Goal: Task Accomplishment & Management: Use online tool/utility

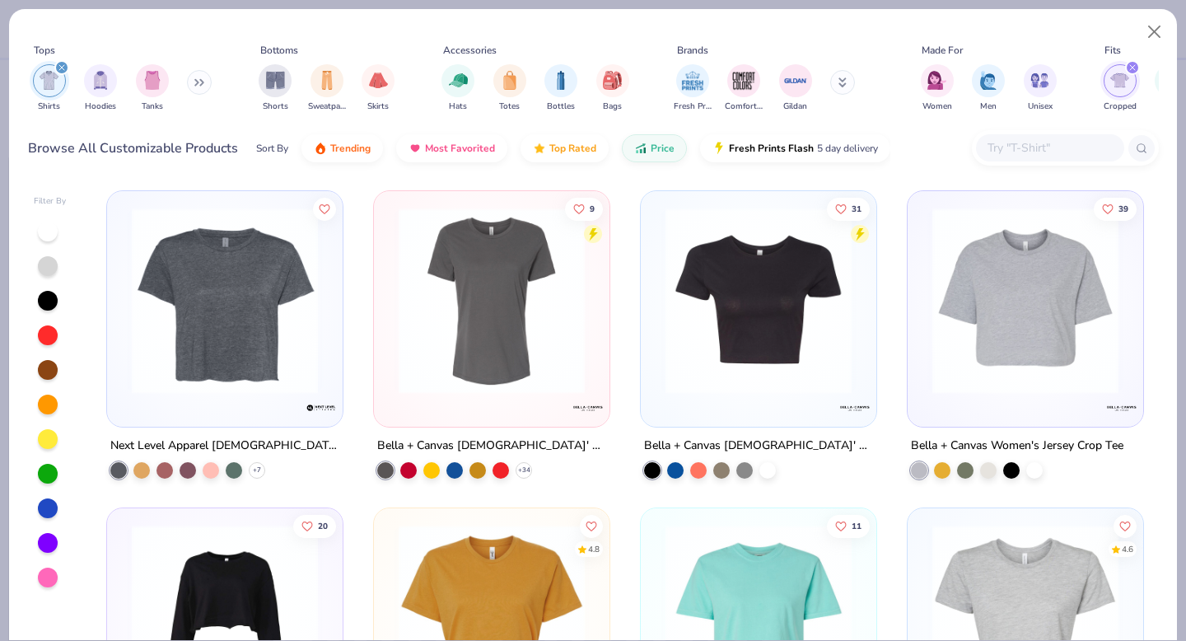
scroll to position [3, 0]
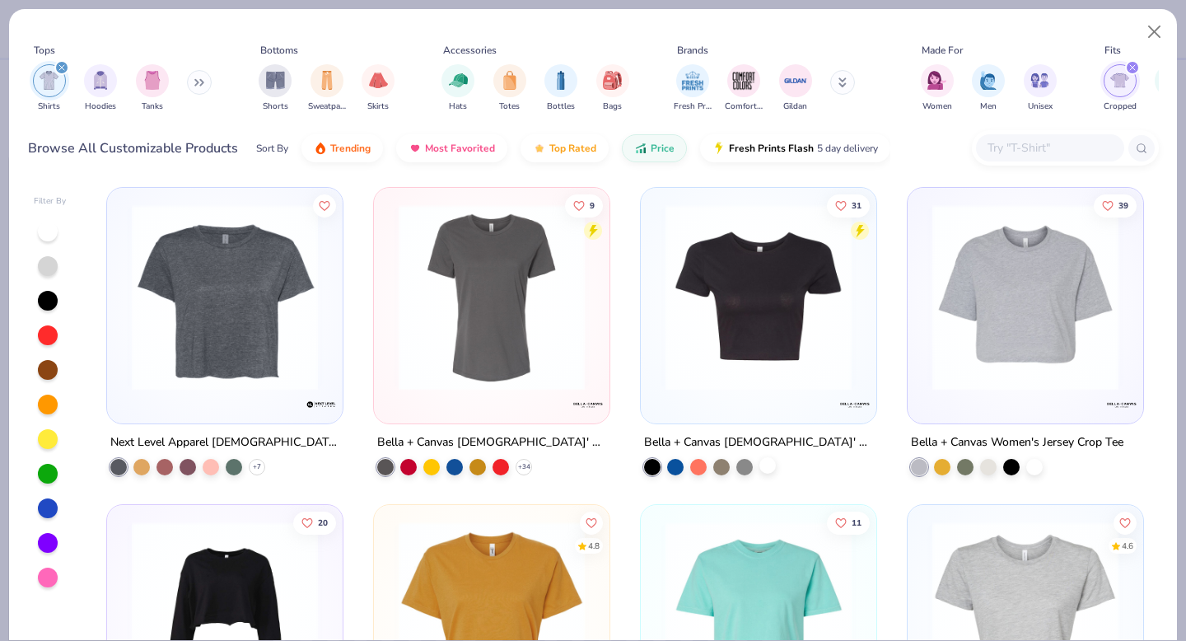
click at [765, 462] on div at bounding box center [767, 465] width 16 height 16
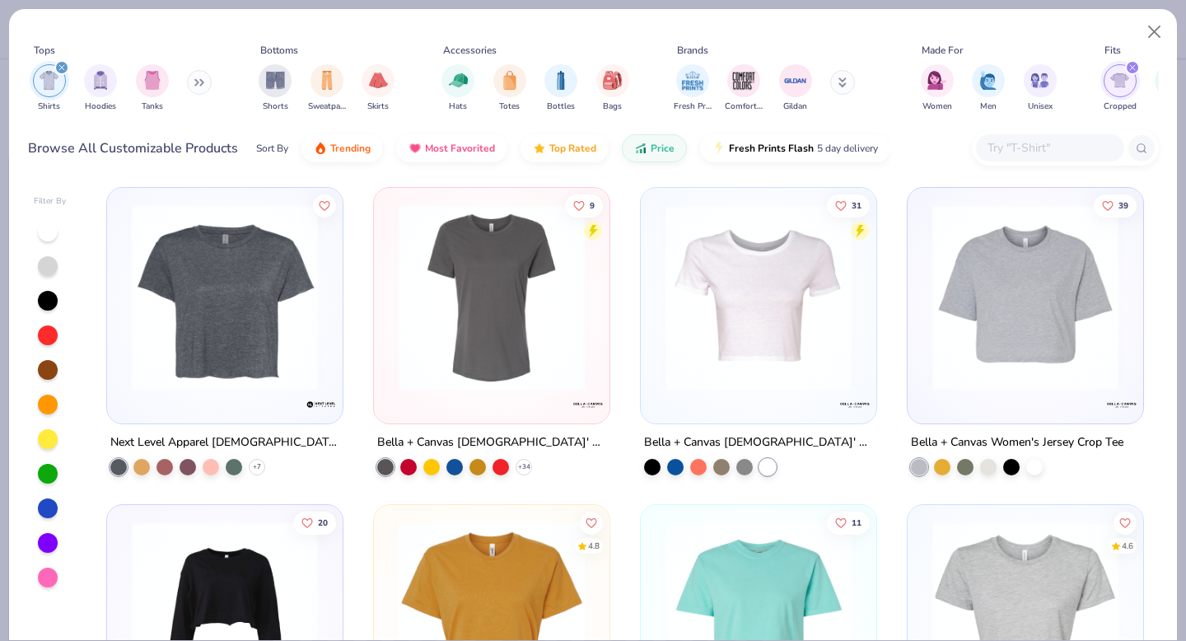
click at [750, 315] on img at bounding box center [758, 297] width 203 height 186
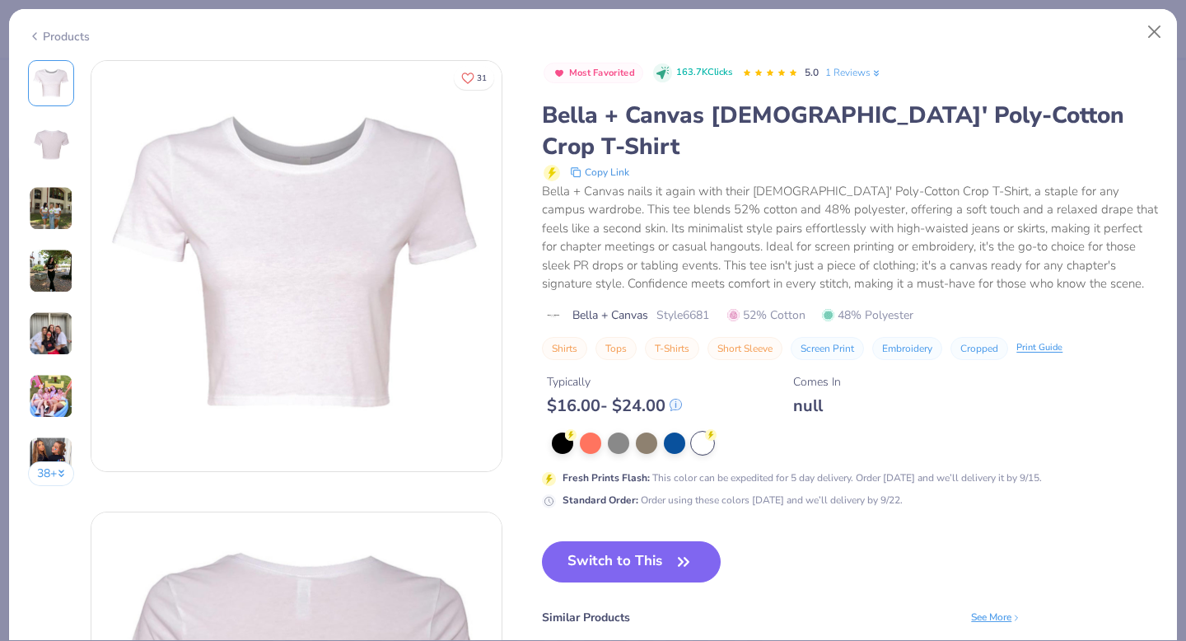
click at [49, 394] on img at bounding box center [51, 396] width 44 height 44
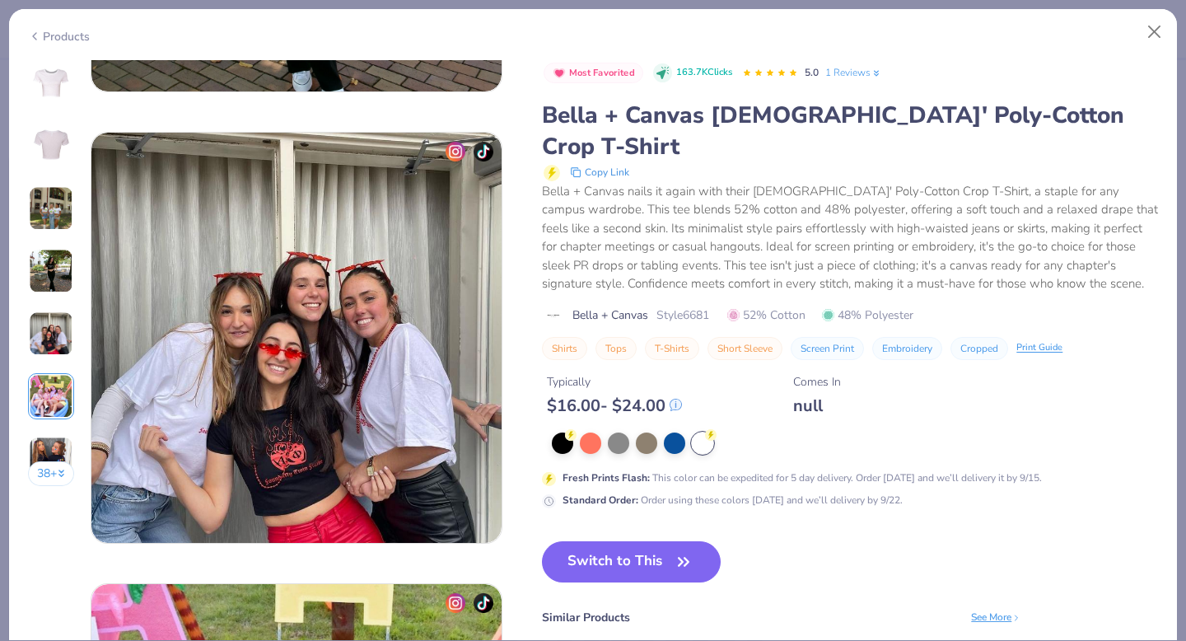
scroll to position [2257, 0]
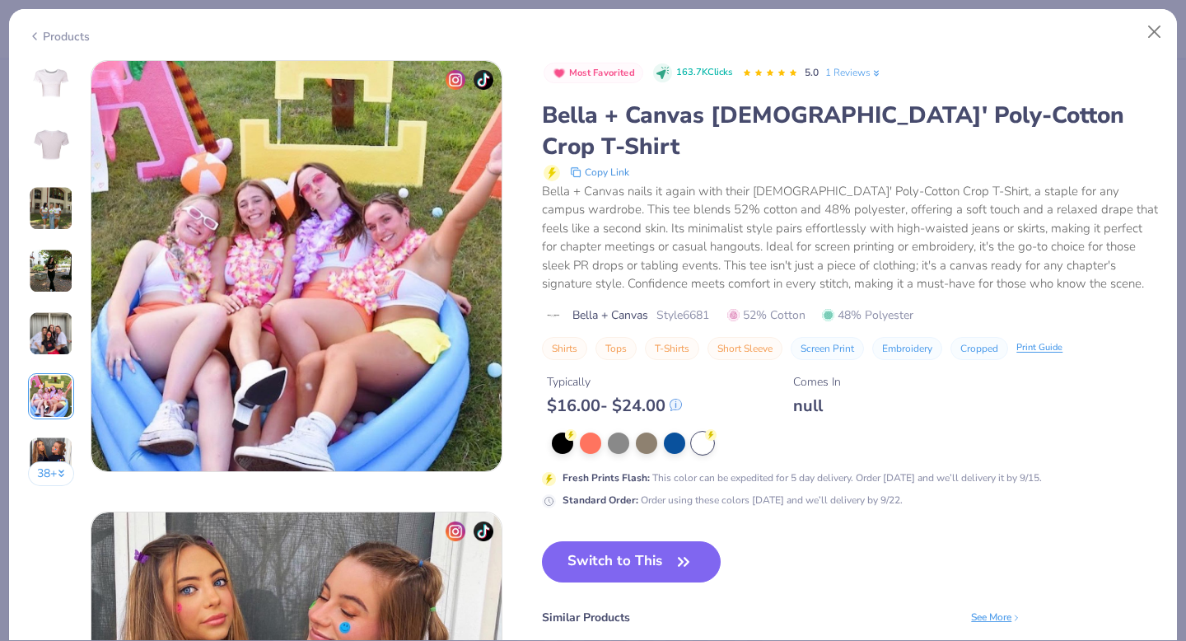
click at [59, 214] on img at bounding box center [51, 208] width 44 height 44
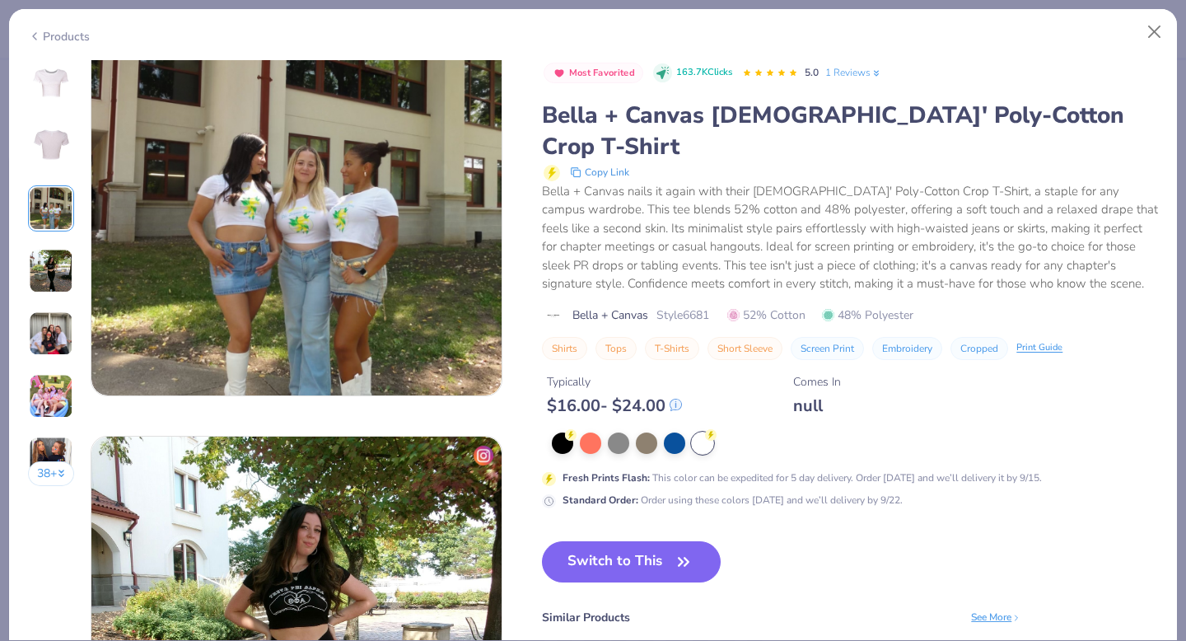
scroll to position [903, 0]
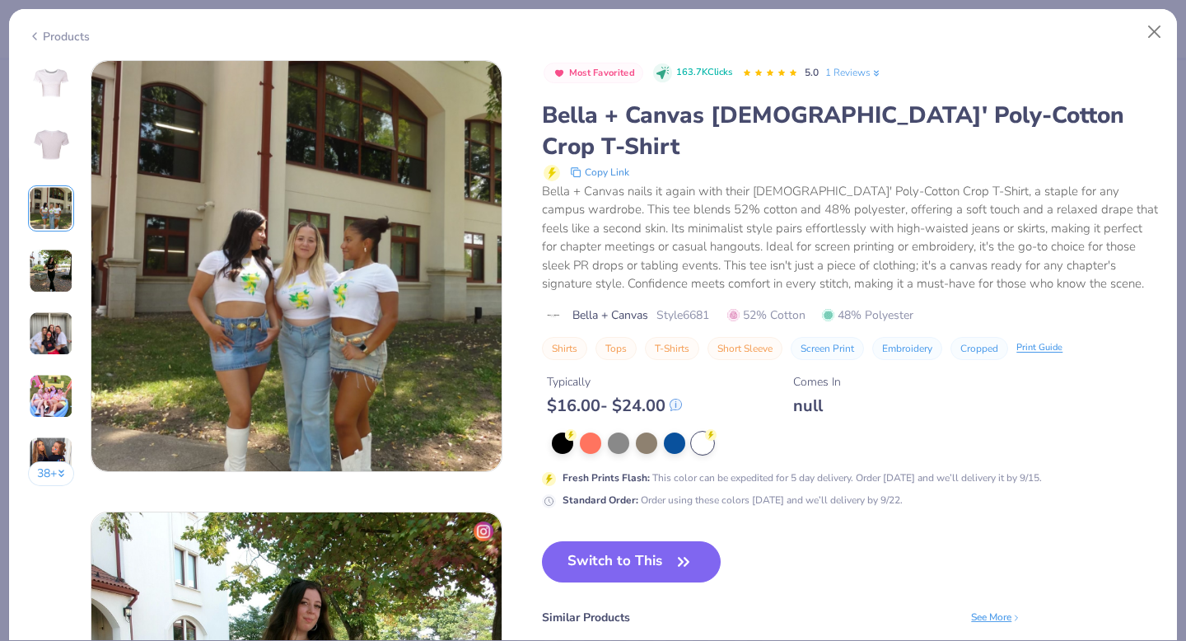
click at [58, 271] on img at bounding box center [51, 271] width 44 height 44
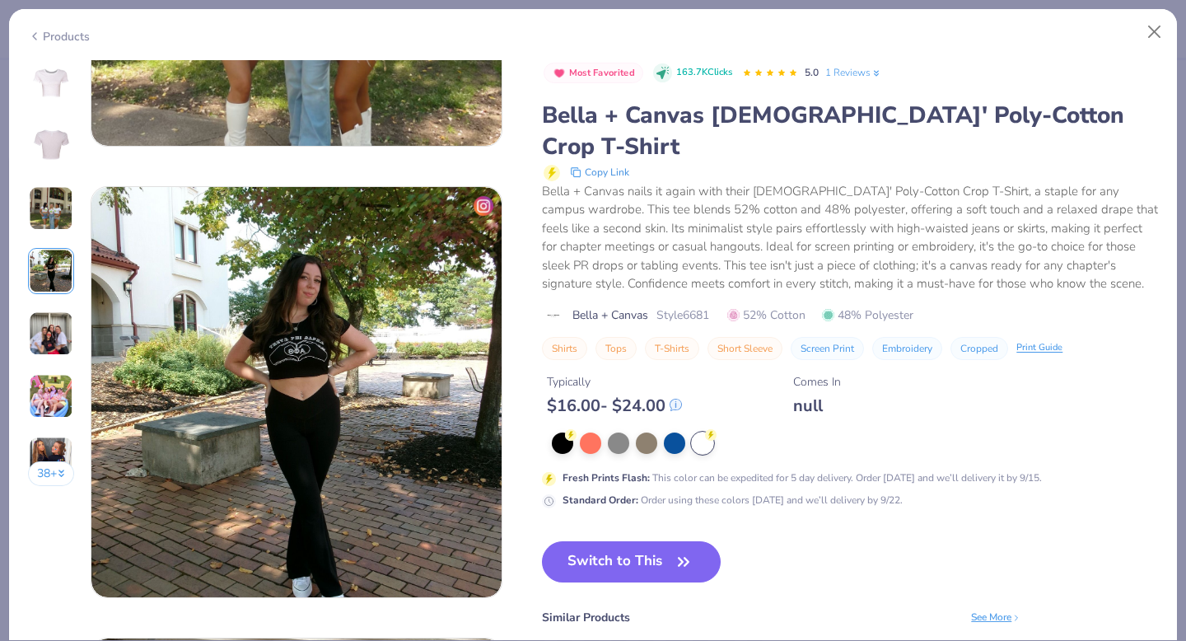
scroll to position [1354, 0]
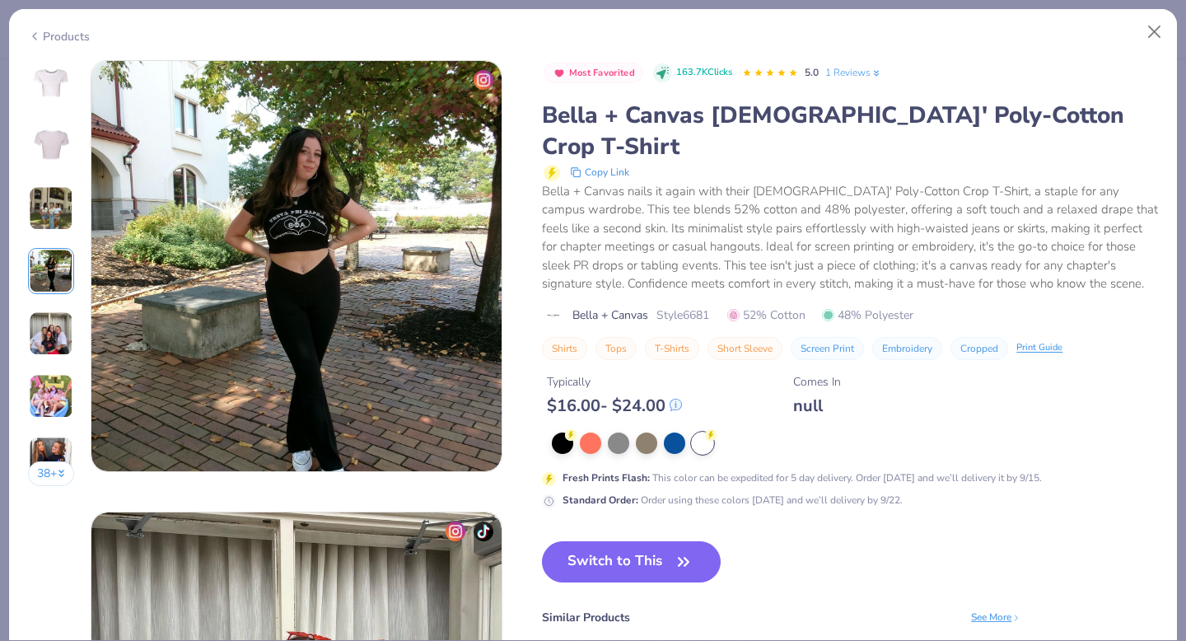
click at [55, 299] on div "38 +" at bounding box center [51, 279] width 47 height 438
click at [49, 336] on img at bounding box center [51, 333] width 44 height 44
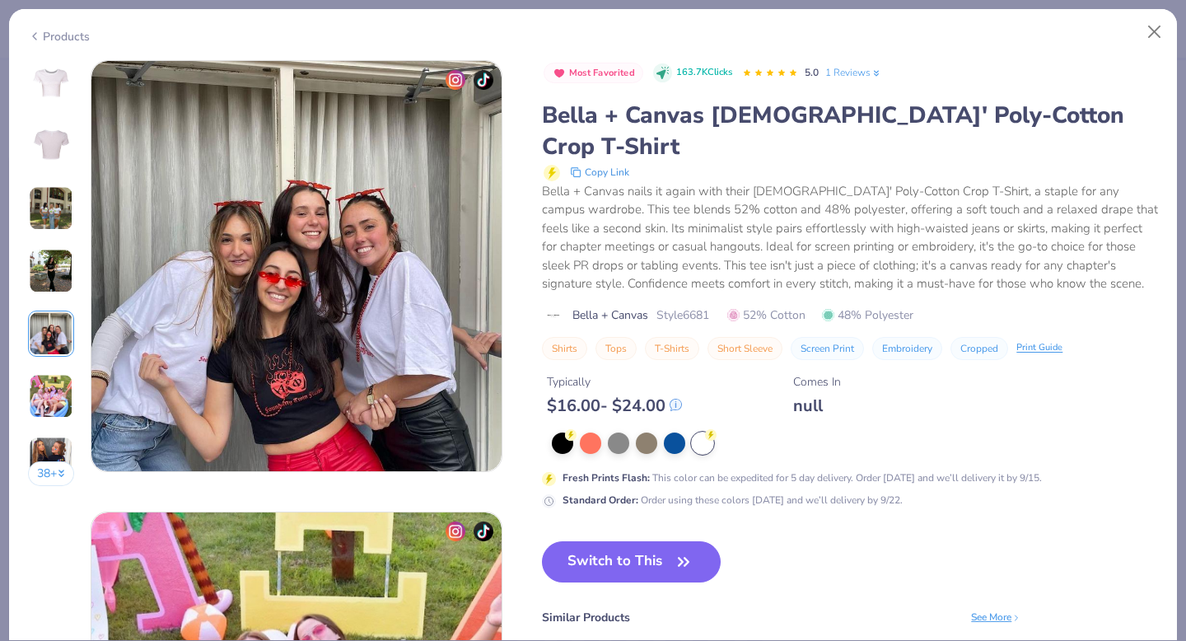
click at [52, 374] on img at bounding box center [51, 396] width 44 height 44
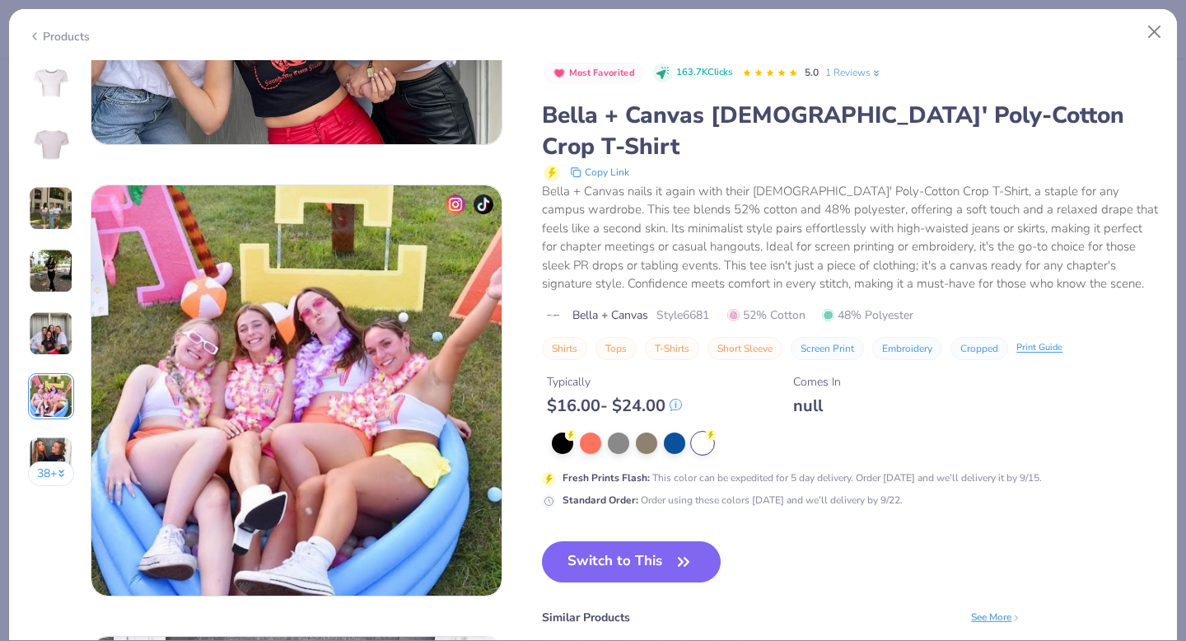
scroll to position [2257, 0]
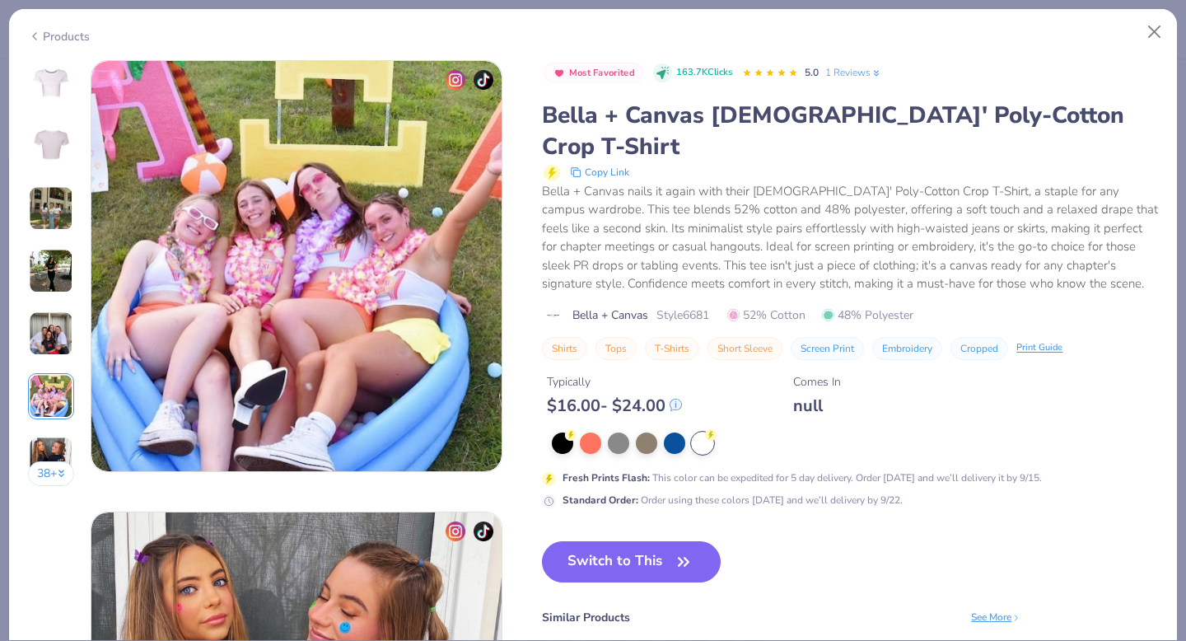
click at [56, 405] on img at bounding box center [51, 396] width 44 height 44
click at [58, 448] on img at bounding box center [51, 459] width 44 height 44
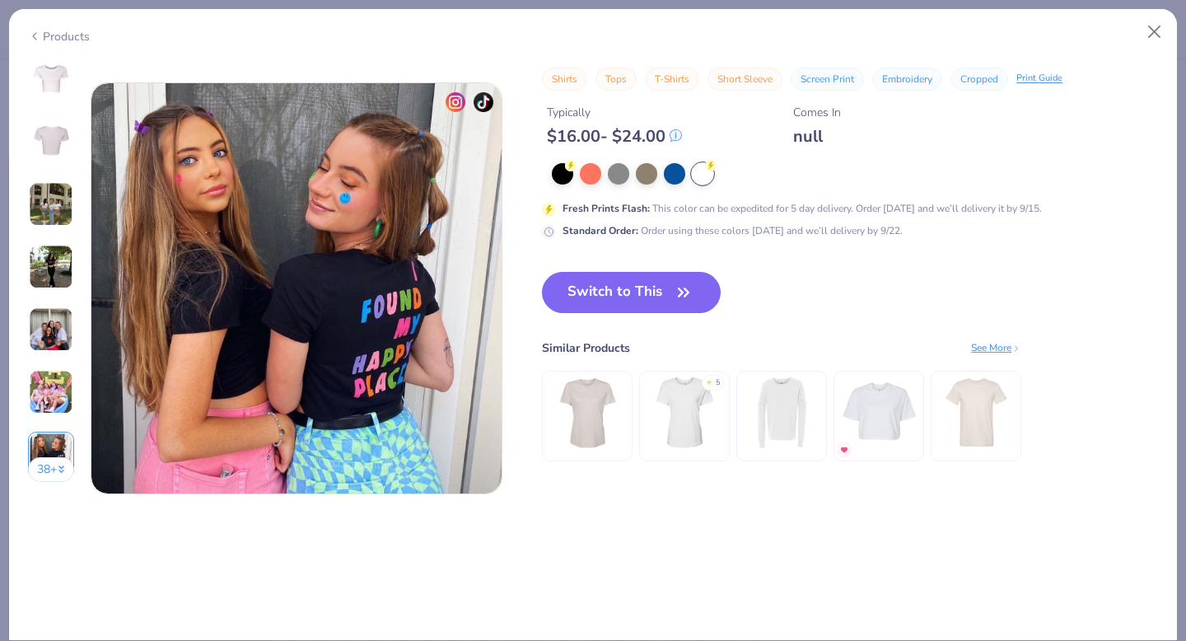
scroll to position [2708, 0]
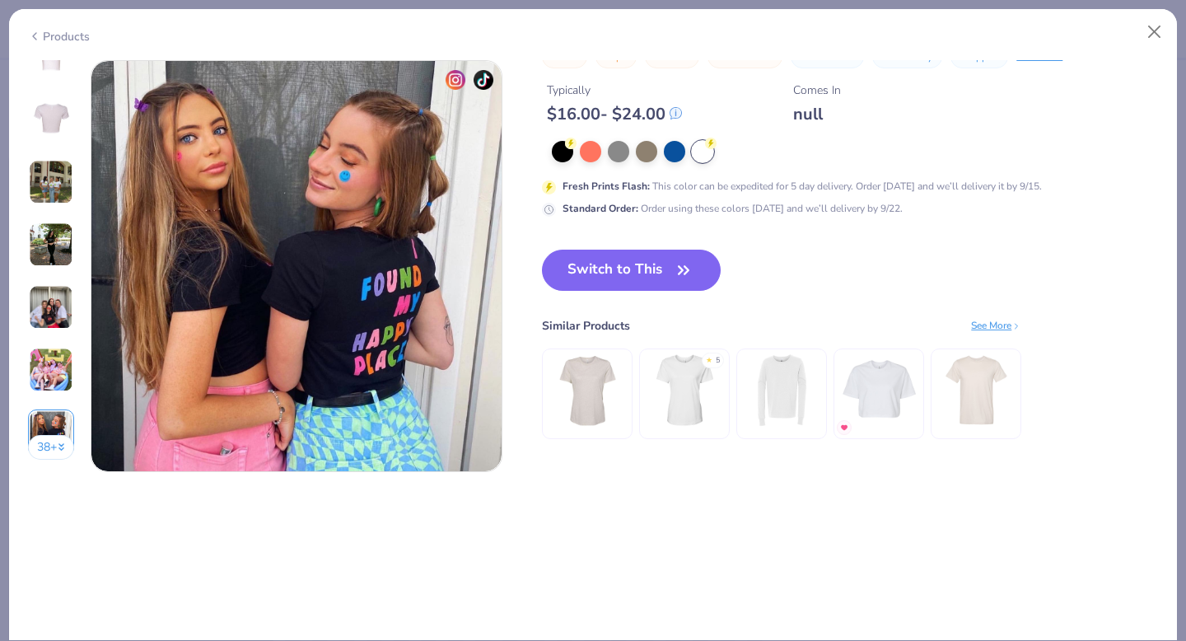
click at [52, 455] on button "38 +" at bounding box center [51, 447] width 47 height 25
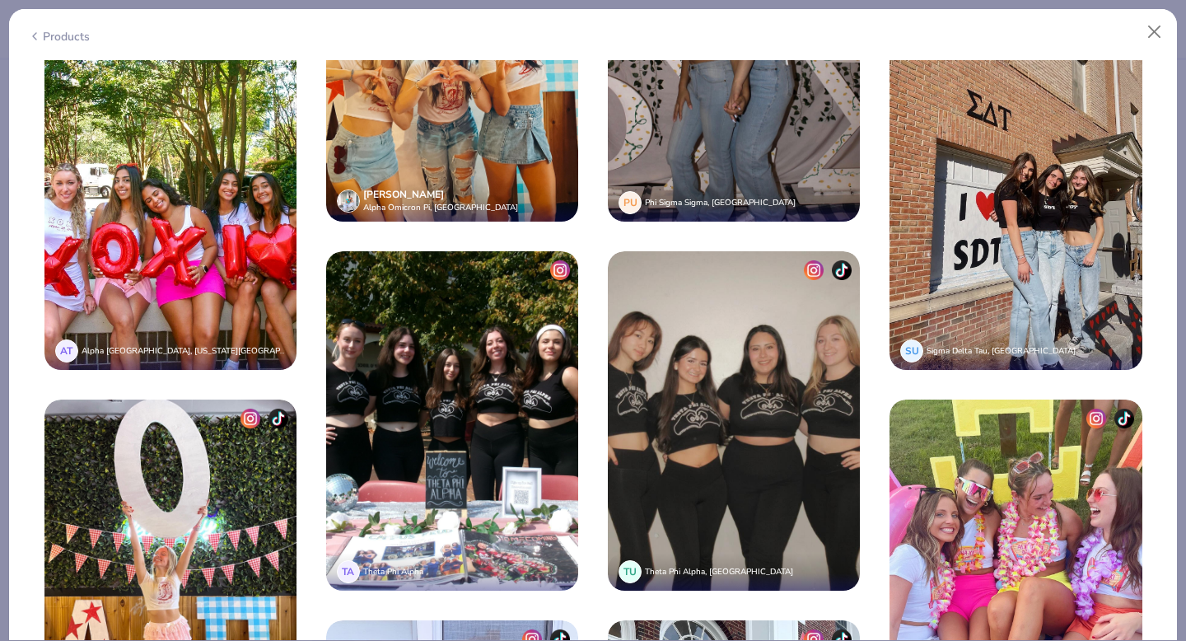
scroll to position [4084, 0]
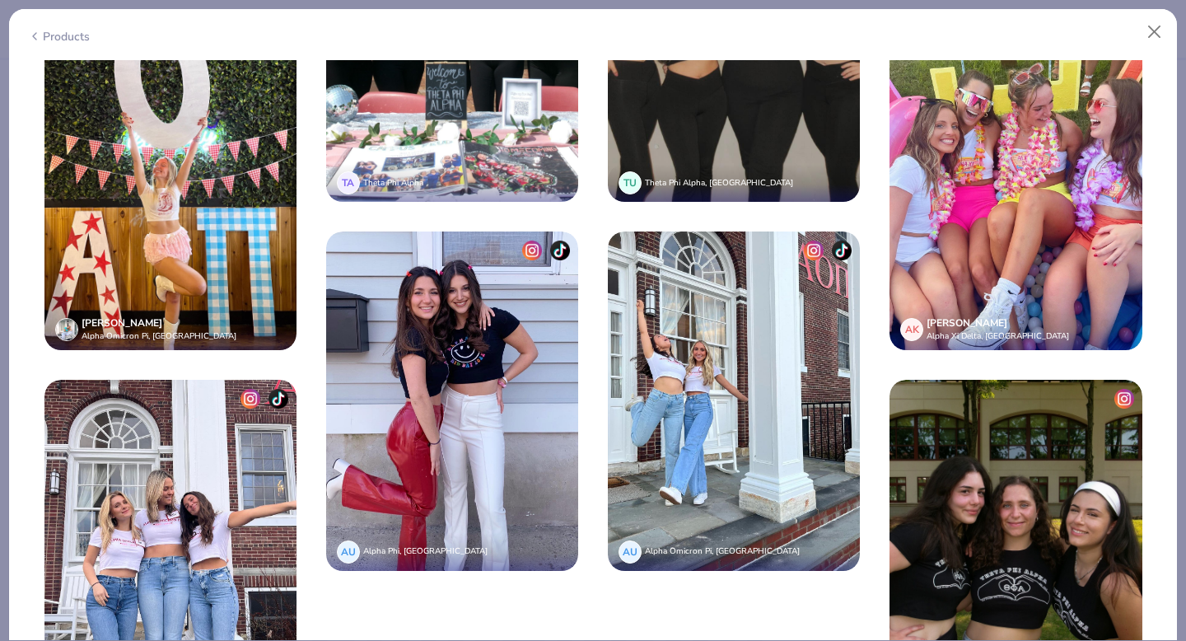
click at [171, 200] on img at bounding box center [170, 180] width 252 height 339
click at [716, 336] on img at bounding box center [734, 400] width 252 height 339
click at [715, 336] on img at bounding box center [734, 400] width 252 height 339
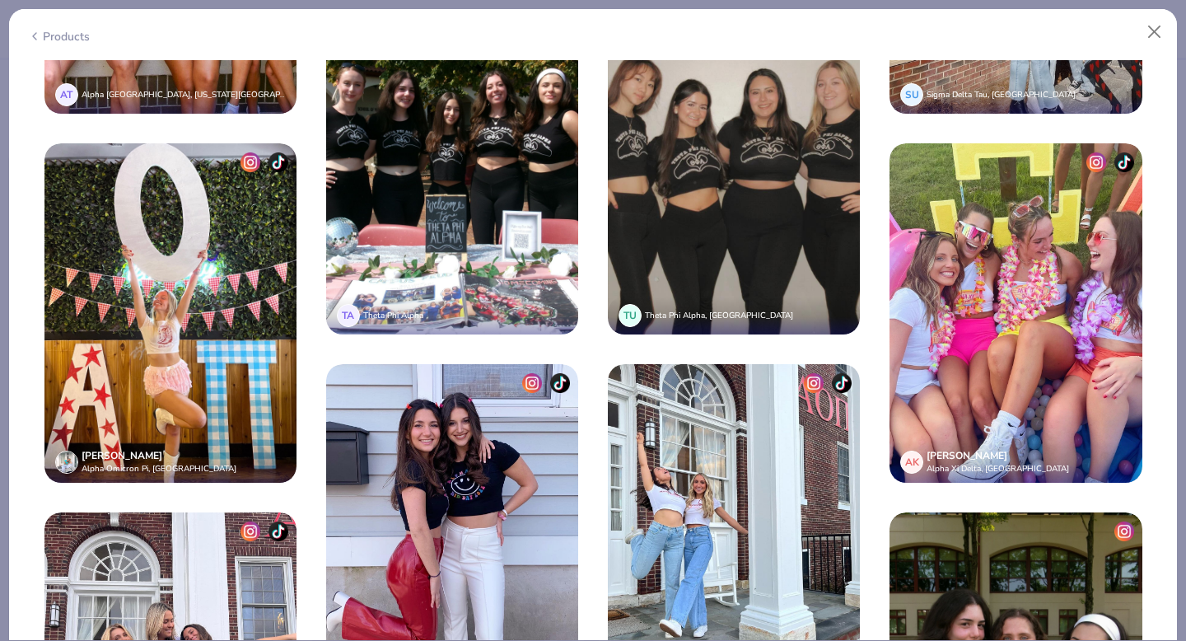
scroll to position [3427, 0]
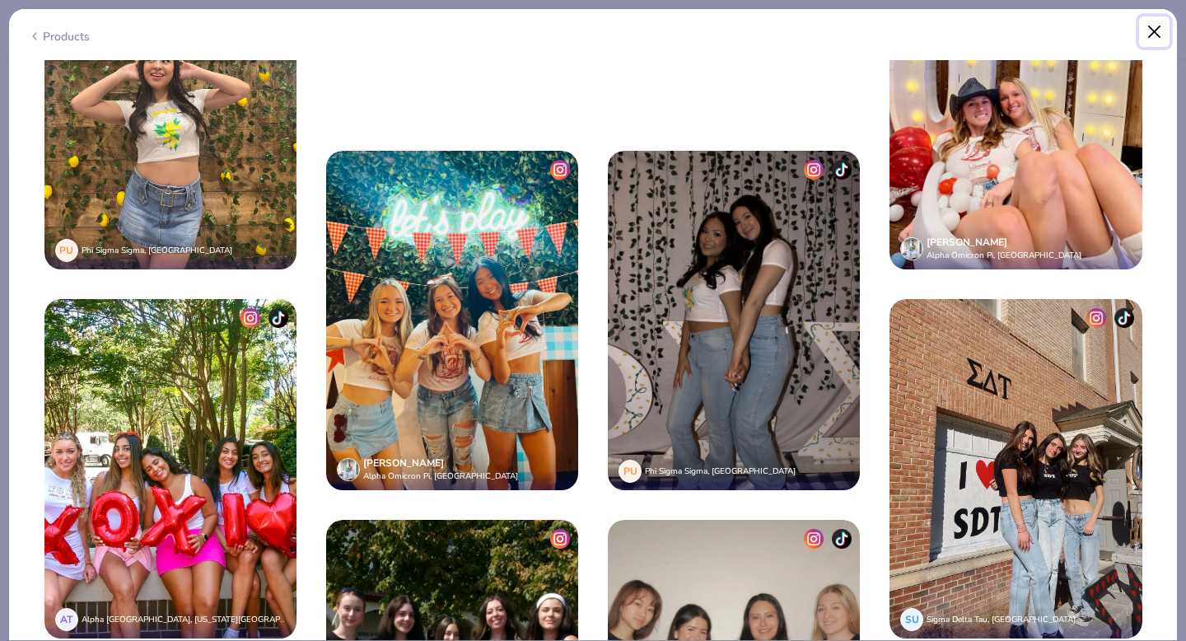
click at [1158, 30] on button "Close" at bounding box center [1154, 31] width 31 height 31
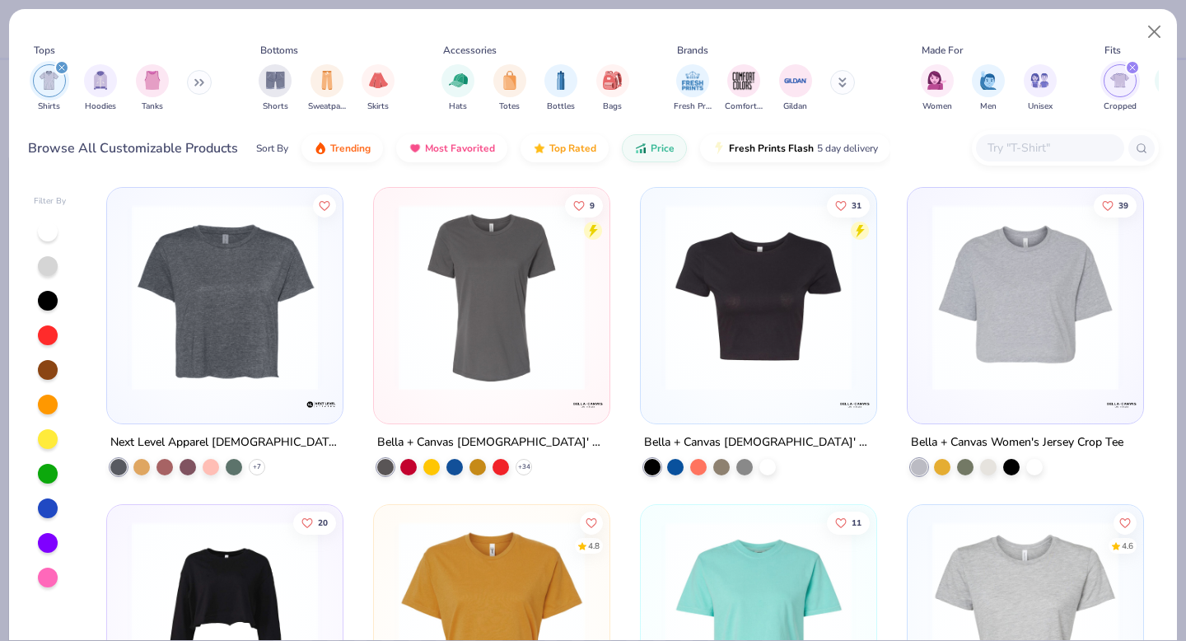
click at [770, 327] on img at bounding box center [758, 297] width 203 height 186
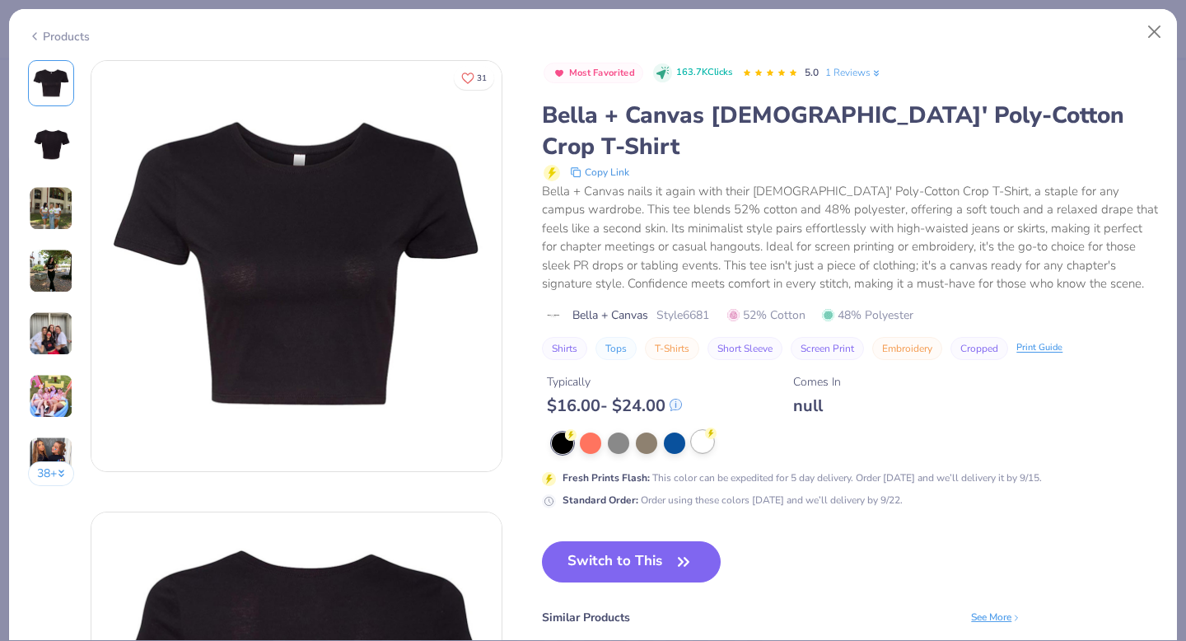
click at [699, 431] on div at bounding box center [702, 441] width 21 height 21
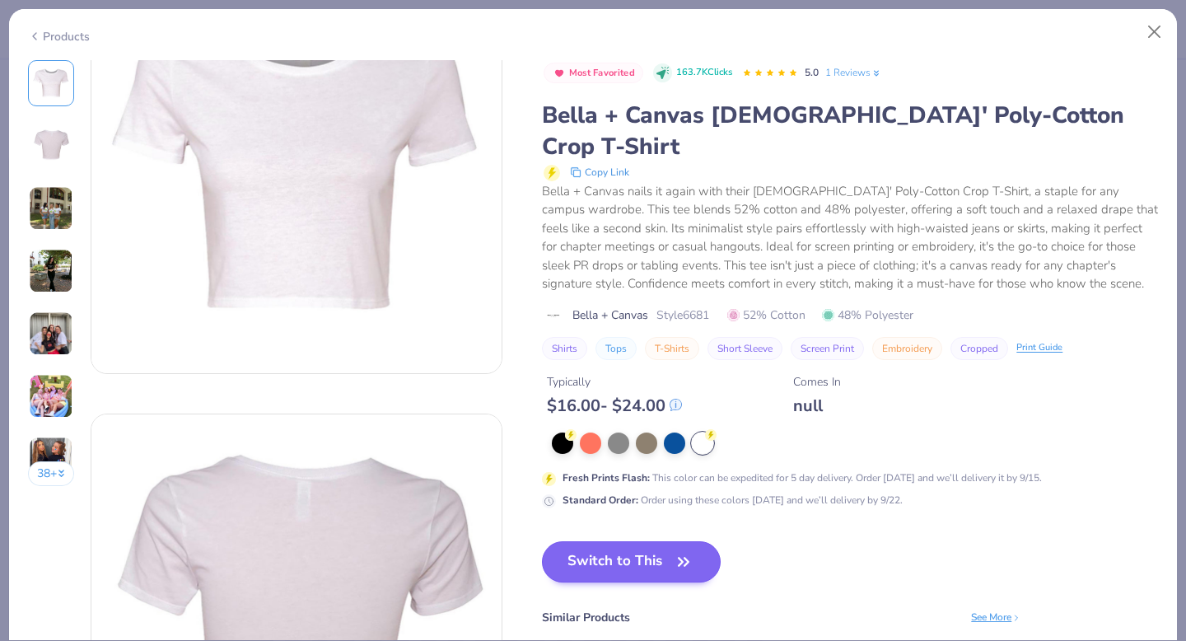
scroll to position [97, 0]
click at [661, 541] on button "Switch to This" at bounding box center [631, 561] width 179 height 41
type textarea "x"
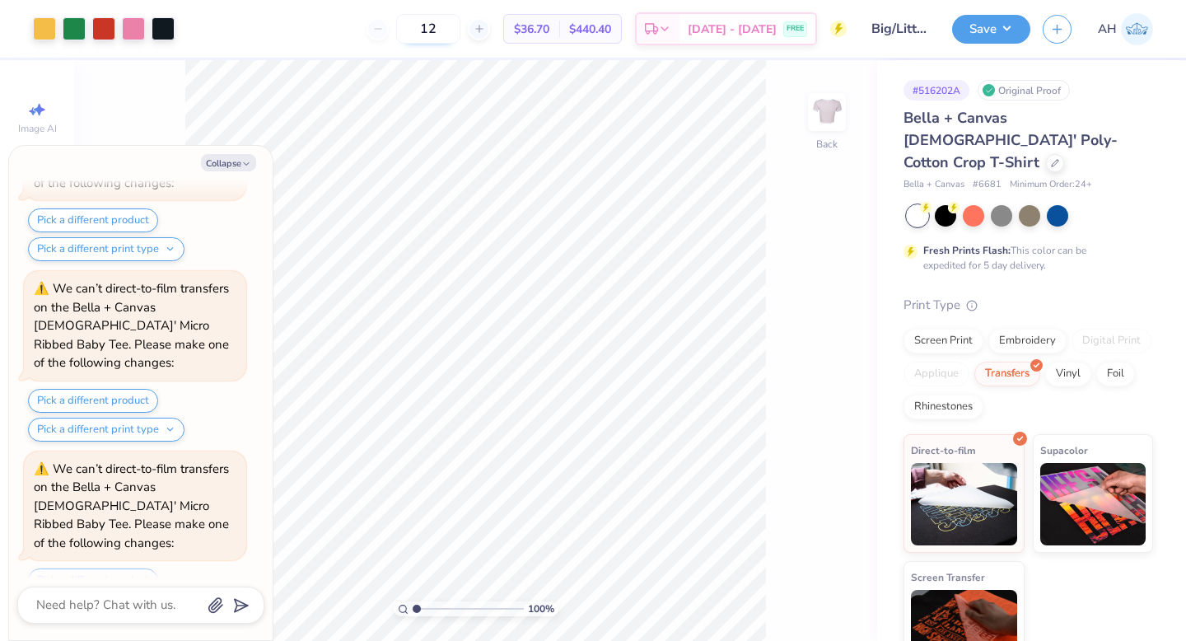
click at [444, 30] on input "12" at bounding box center [428, 29] width 64 height 30
type input "12"
click at [234, 156] on button "Collapse" at bounding box center [228, 162] width 55 height 17
type textarea "x"
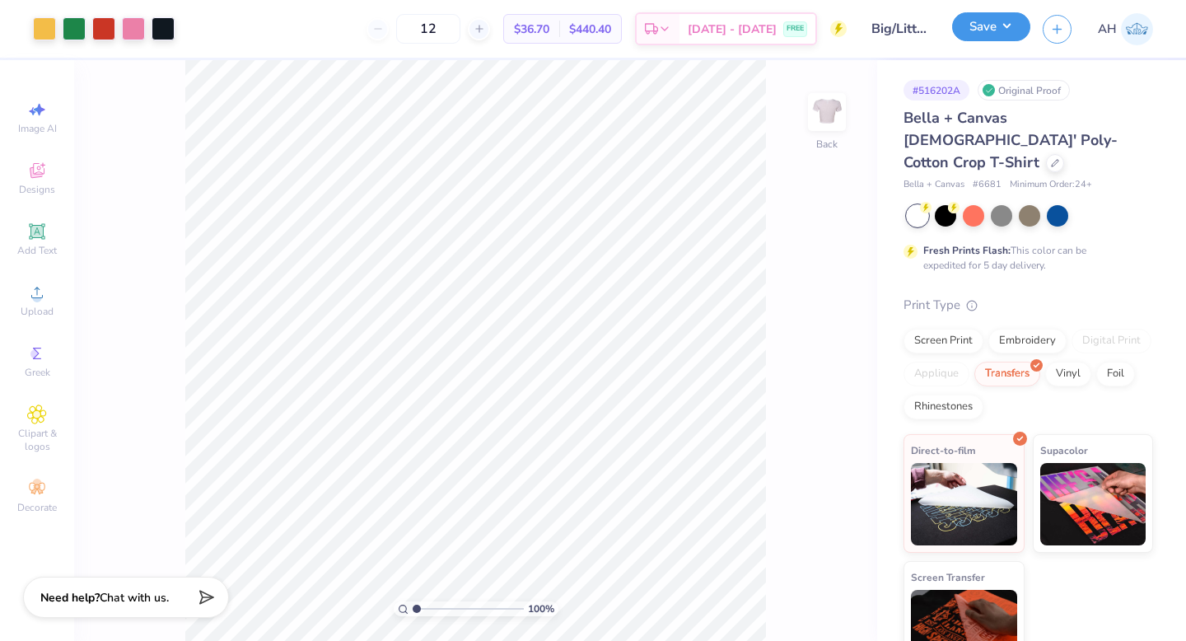
click at [990, 25] on button "Save" at bounding box center [991, 26] width 78 height 29
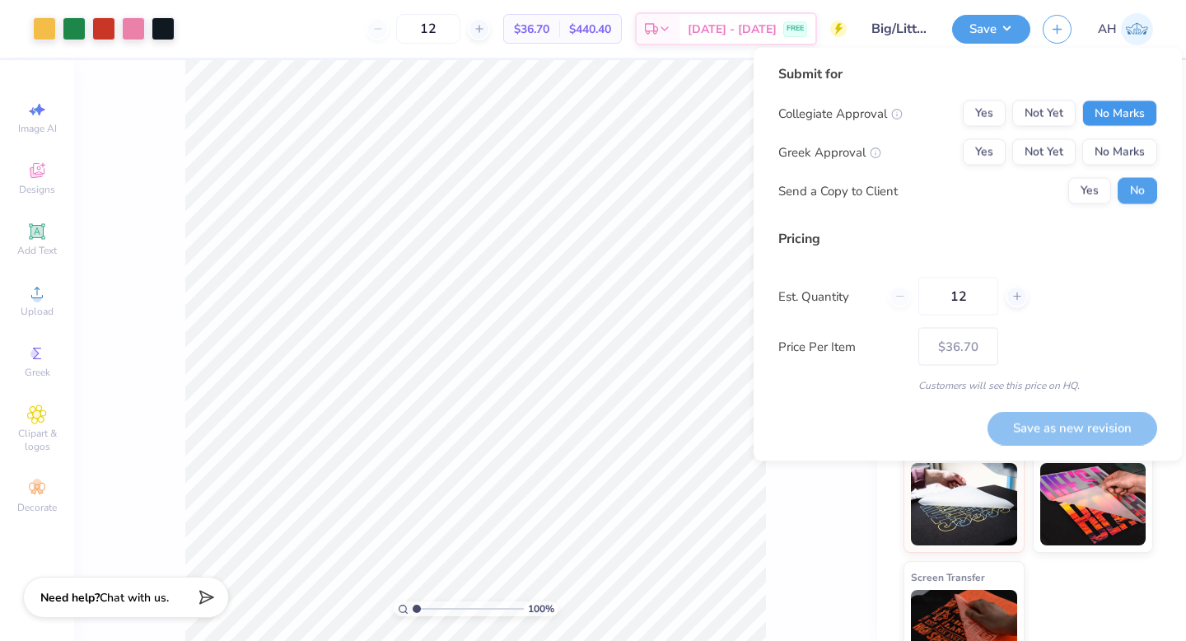
click at [1121, 111] on button "No Marks" at bounding box center [1119, 113] width 75 height 26
click at [991, 143] on button "Yes" at bounding box center [984, 152] width 43 height 26
click at [903, 294] on div "12" at bounding box center [958, 297] width 139 height 38
click at [1106, 420] on button "Save as new revision" at bounding box center [1073, 428] width 170 height 34
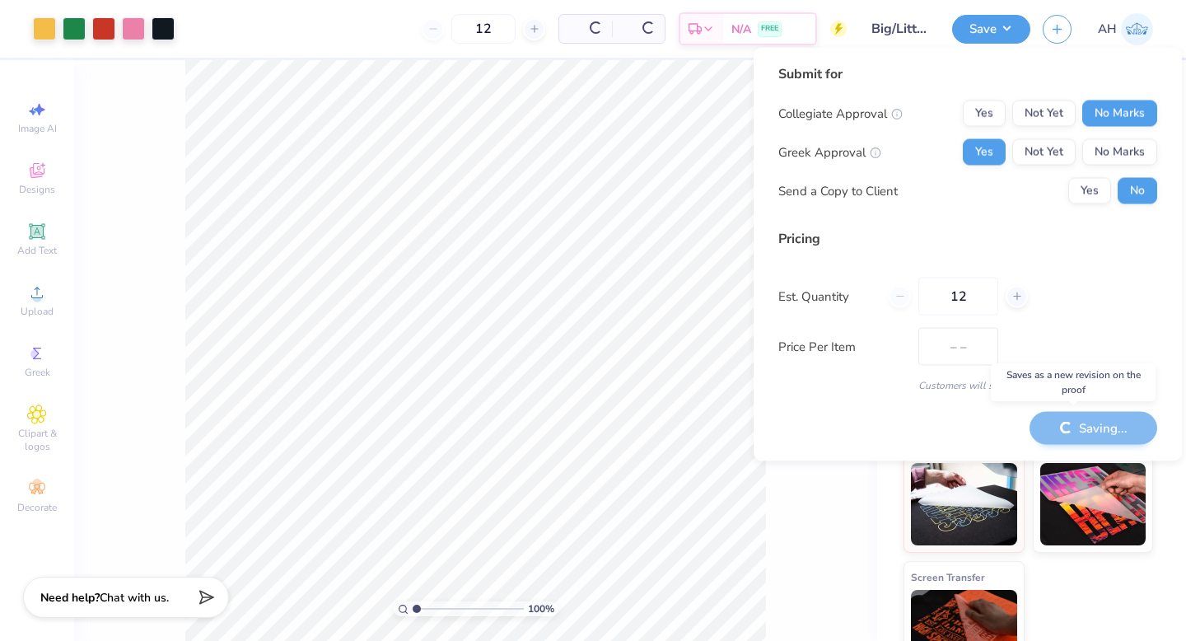
type input "$36.70"
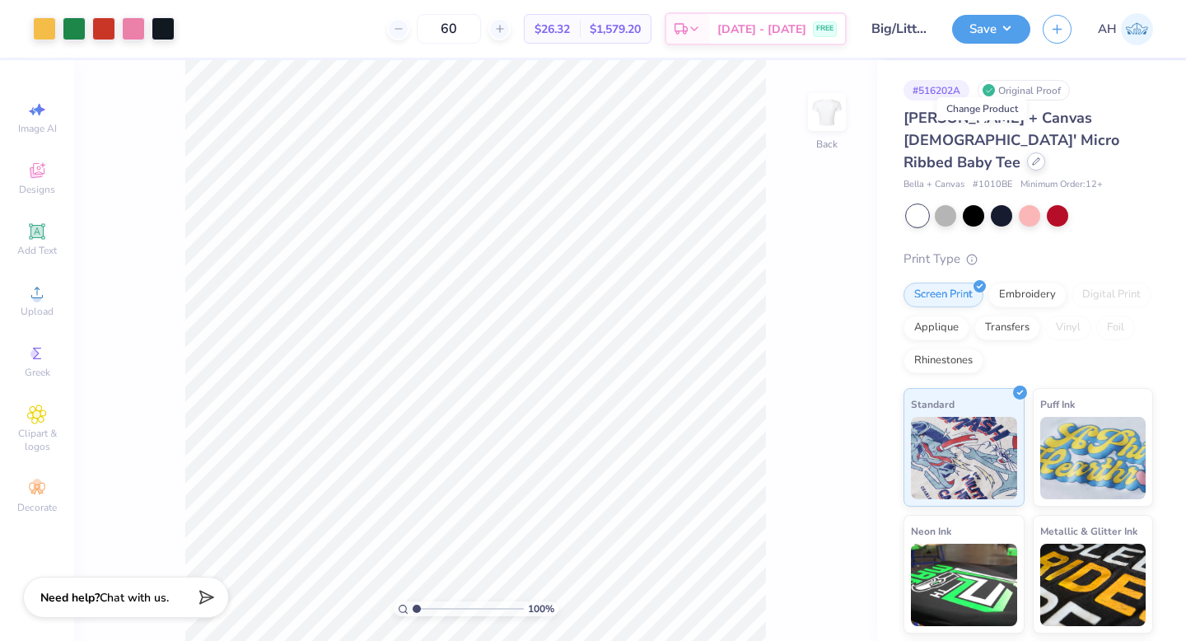
click at [1032, 157] on icon at bounding box center [1036, 161] width 8 height 8
